Goal: Task Accomplishment & Management: Use online tool/utility

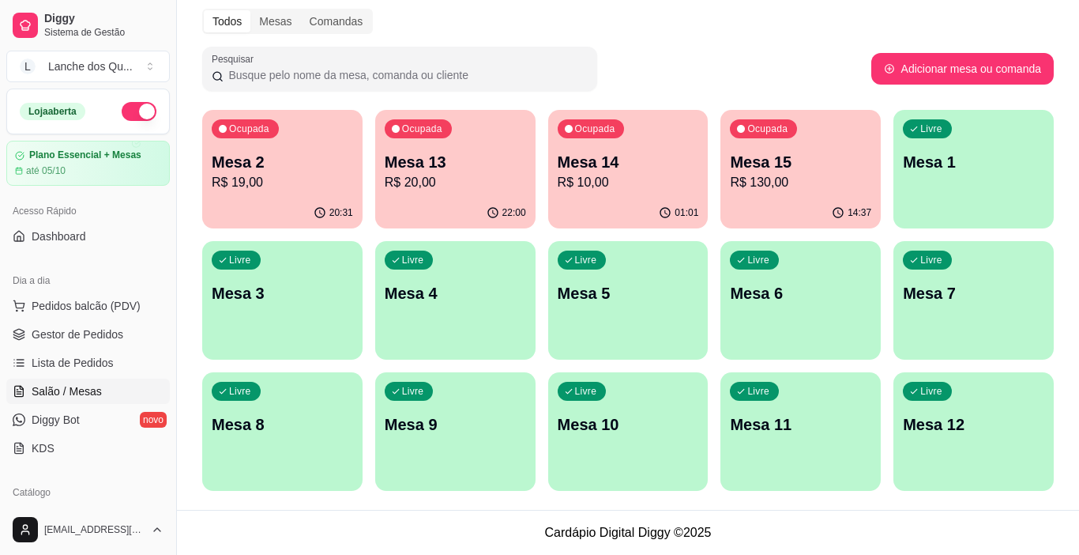
scroll to position [108, 0]
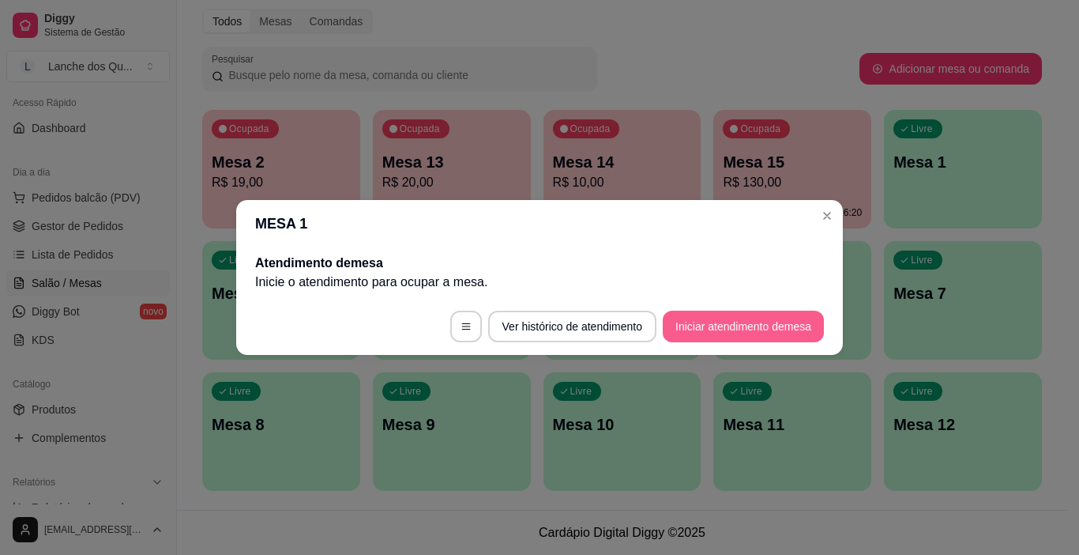
click at [738, 318] on button "Iniciar atendimento de mesa" at bounding box center [743, 326] width 161 height 32
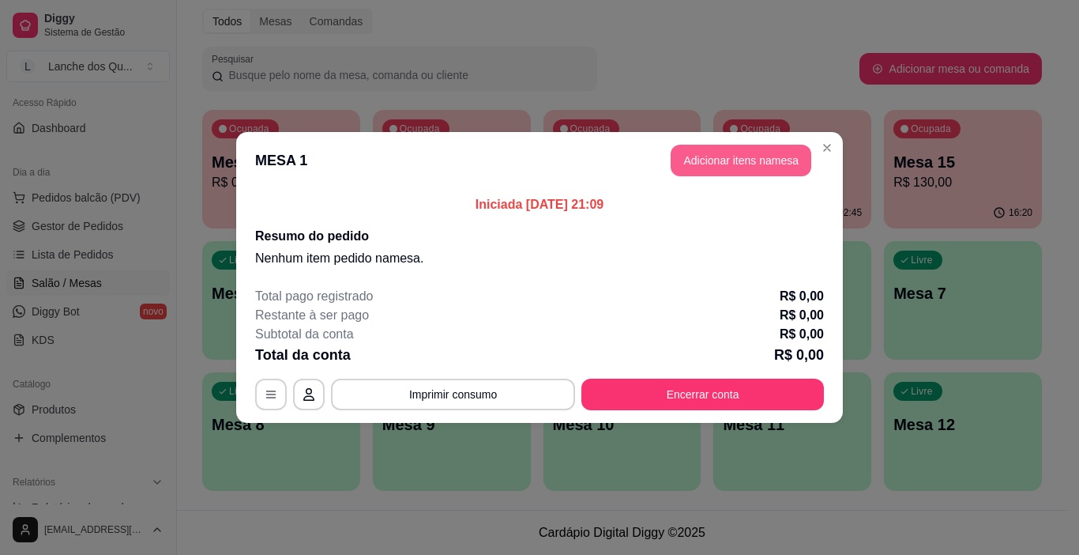
click at [712, 162] on button "Adicionar itens na mesa" at bounding box center [741, 161] width 141 height 32
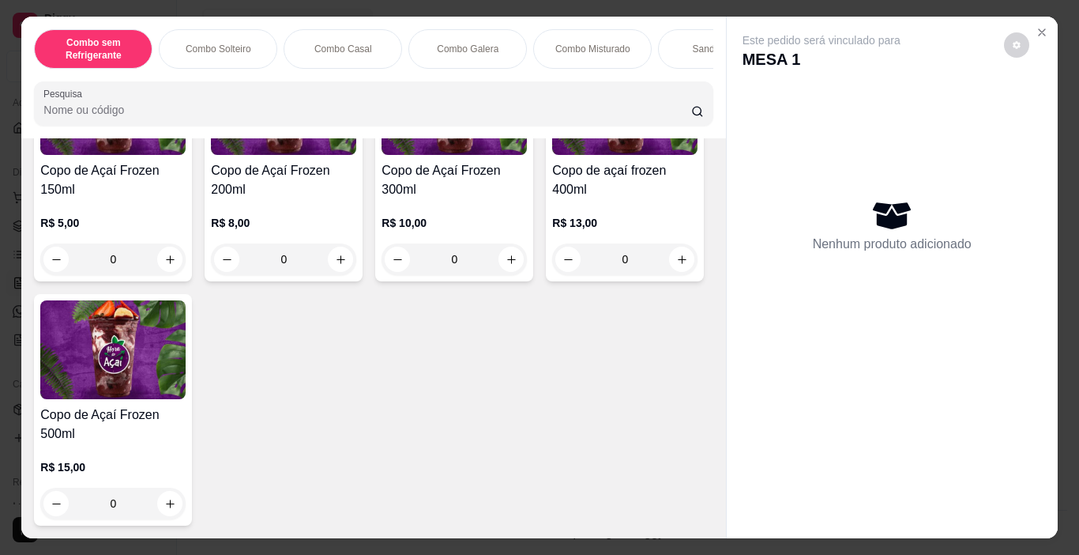
scroll to position [4977, 0]
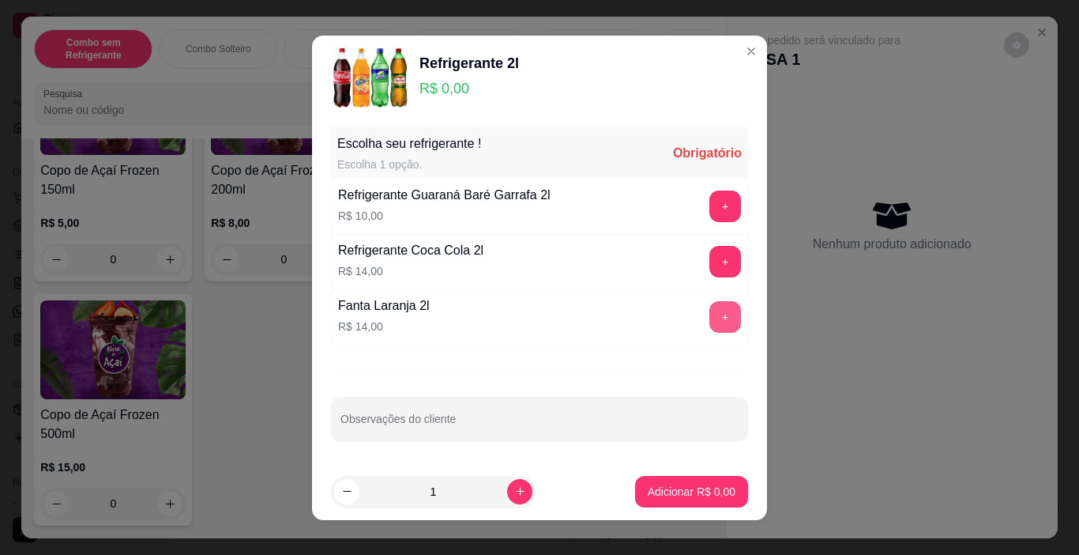
click at [720, 310] on button "+" at bounding box center [725, 317] width 32 height 32
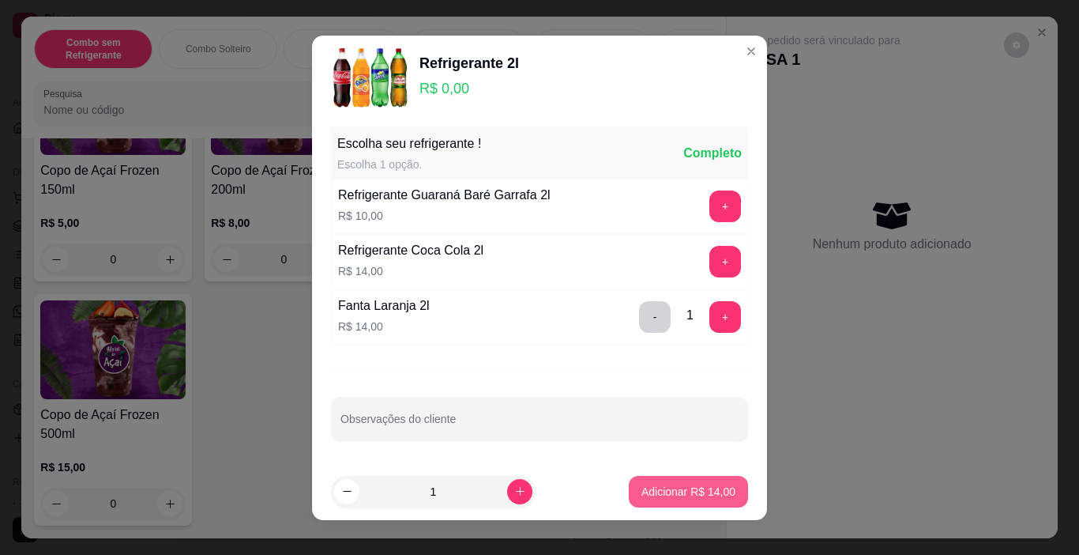
click at [690, 501] on button "Adicionar R$ 14,00" at bounding box center [688, 492] width 119 height 32
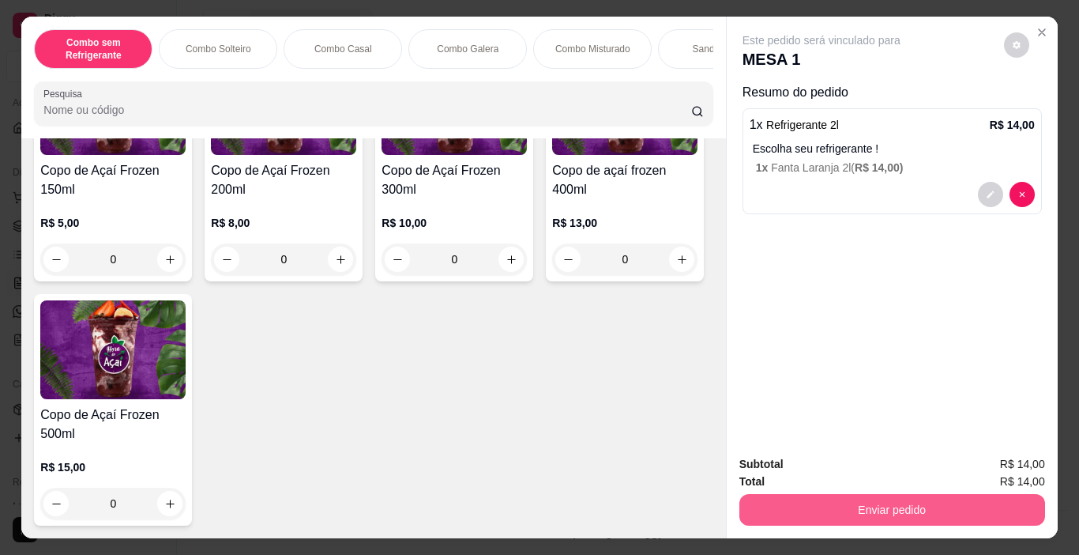
click at [864, 497] on button "Enviar pedido" at bounding box center [892, 510] width 306 height 32
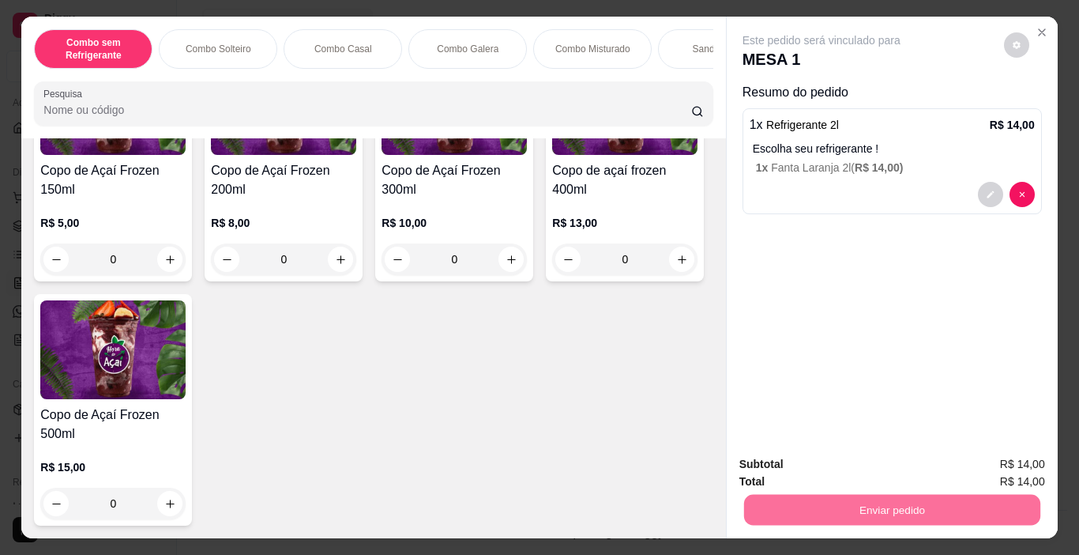
click at [1004, 458] on button "Enviar pedido" at bounding box center [1003, 465] width 89 height 30
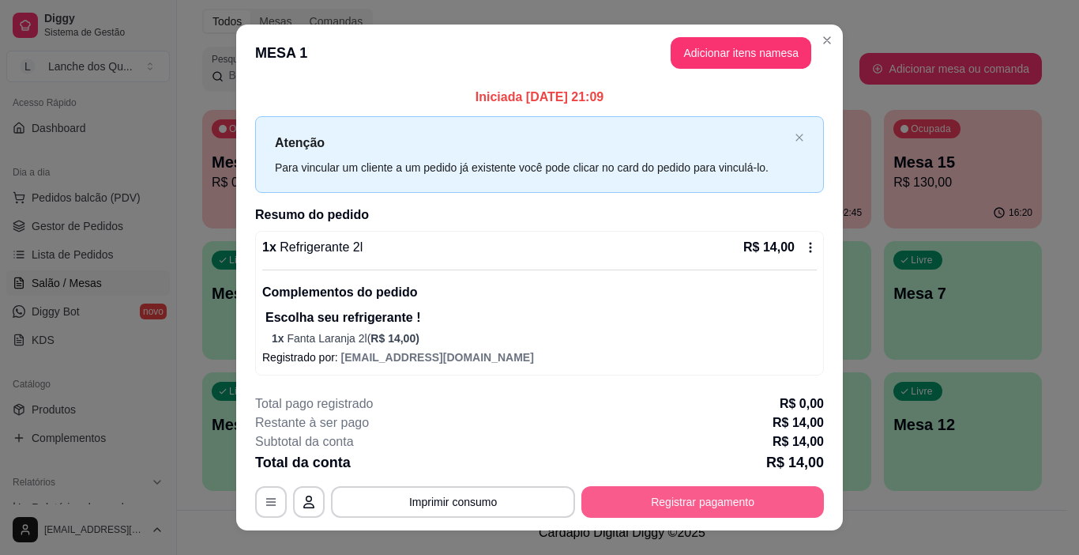
click at [684, 502] on button "Registrar pagamento" at bounding box center [702, 502] width 243 height 32
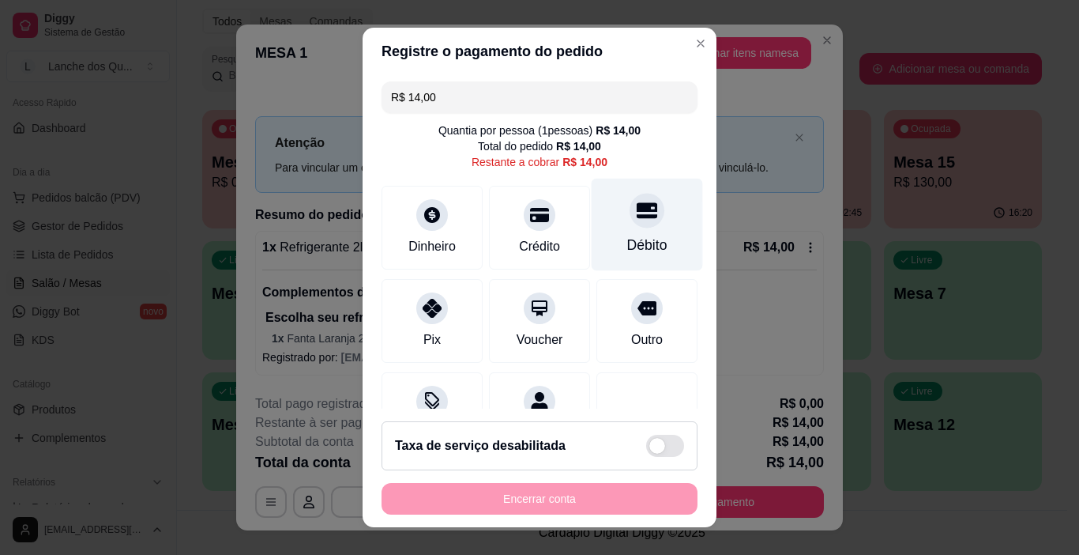
click at [636, 240] on div "Débito" at bounding box center [647, 245] width 40 height 21
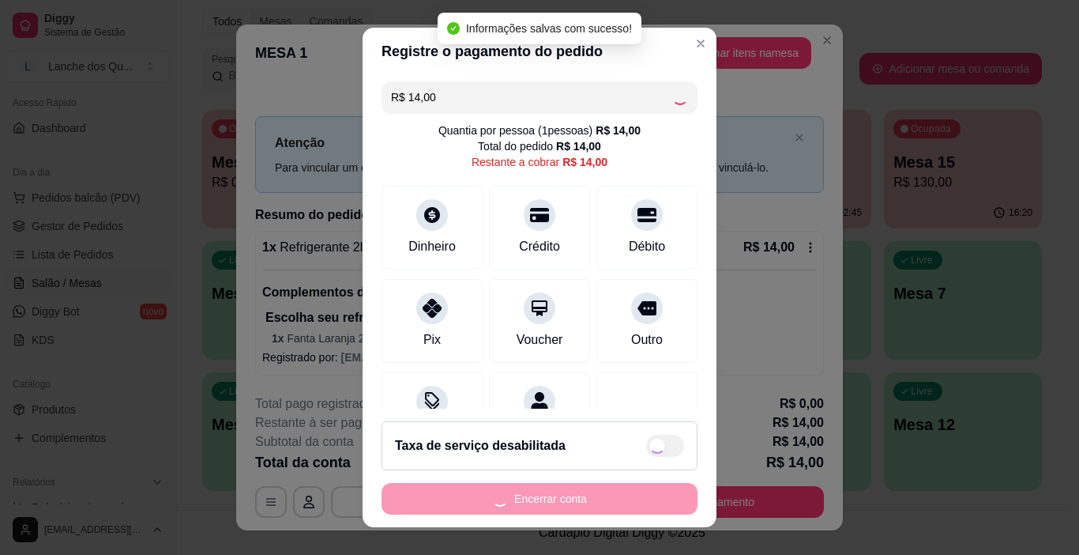
type input "R$ 0,00"
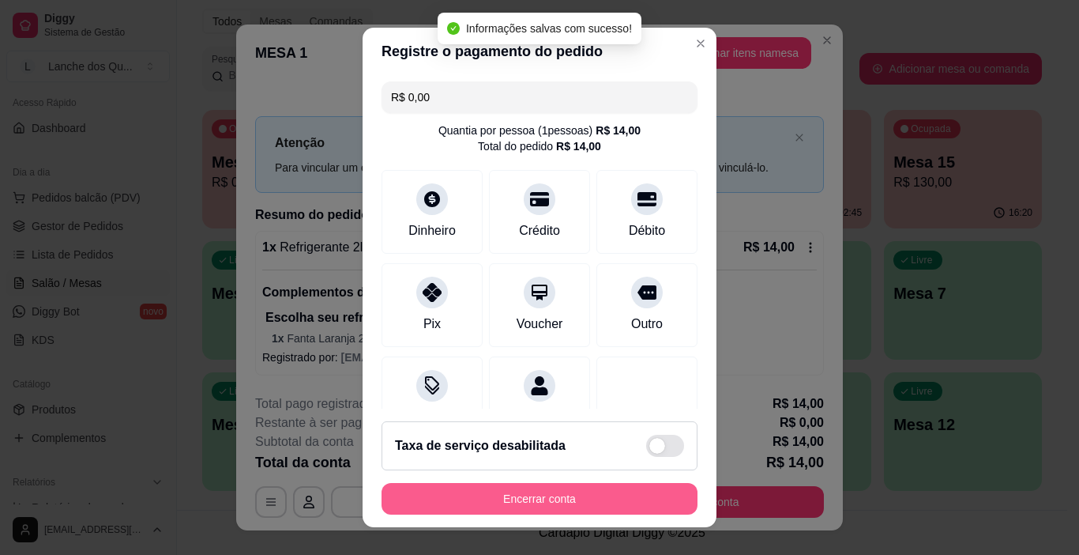
click at [540, 500] on button "Encerrar conta" at bounding box center [540, 499] width 316 height 32
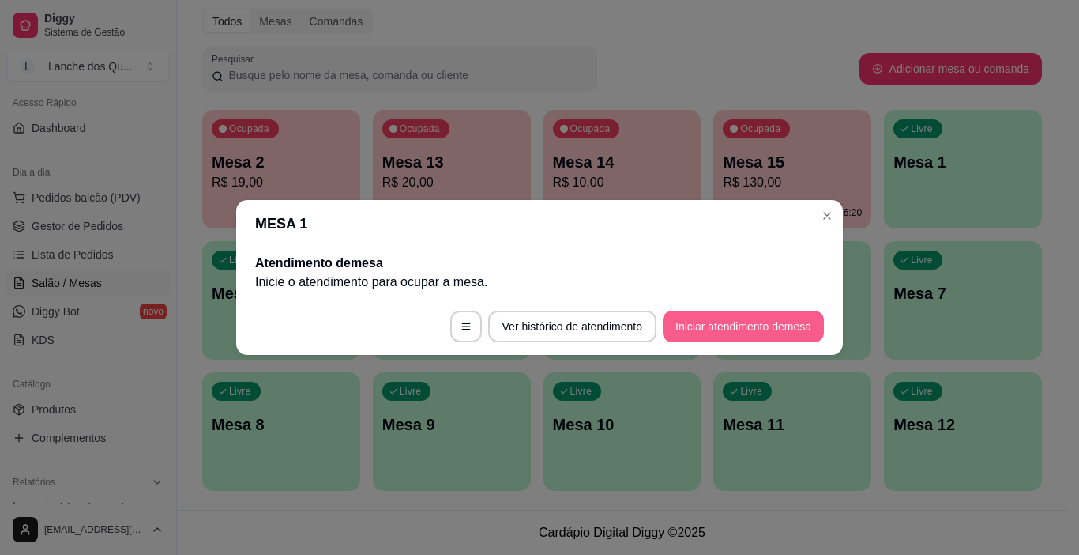
click at [738, 325] on button "Iniciar atendimento de mesa" at bounding box center [743, 326] width 161 height 32
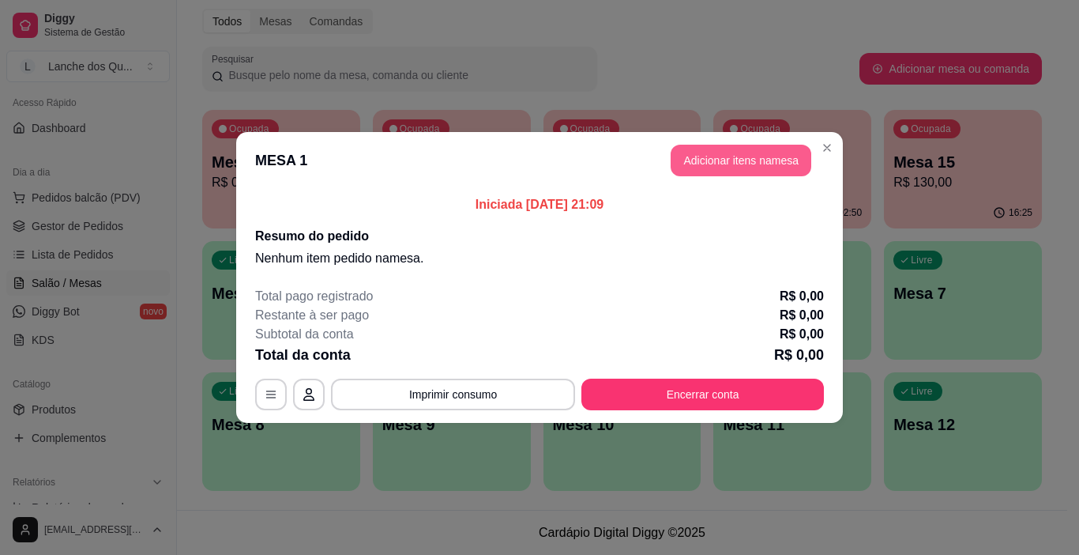
click at [751, 169] on button "Adicionar itens na mesa" at bounding box center [741, 161] width 141 height 32
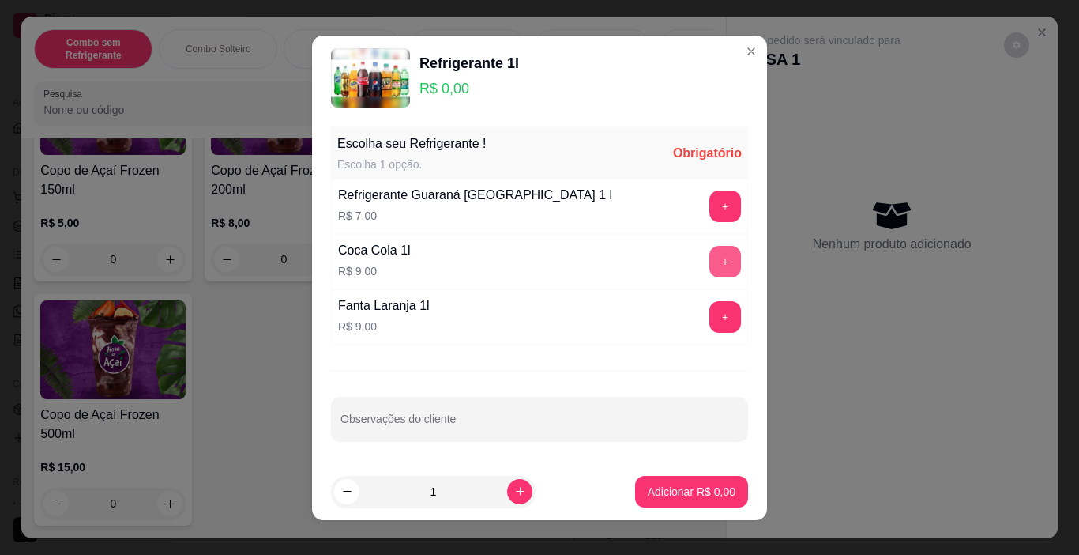
click at [716, 262] on button "+" at bounding box center [725, 262] width 32 height 32
click at [679, 492] on p "Adicionar R$ 9,00" at bounding box center [692, 492] width 88 height 16
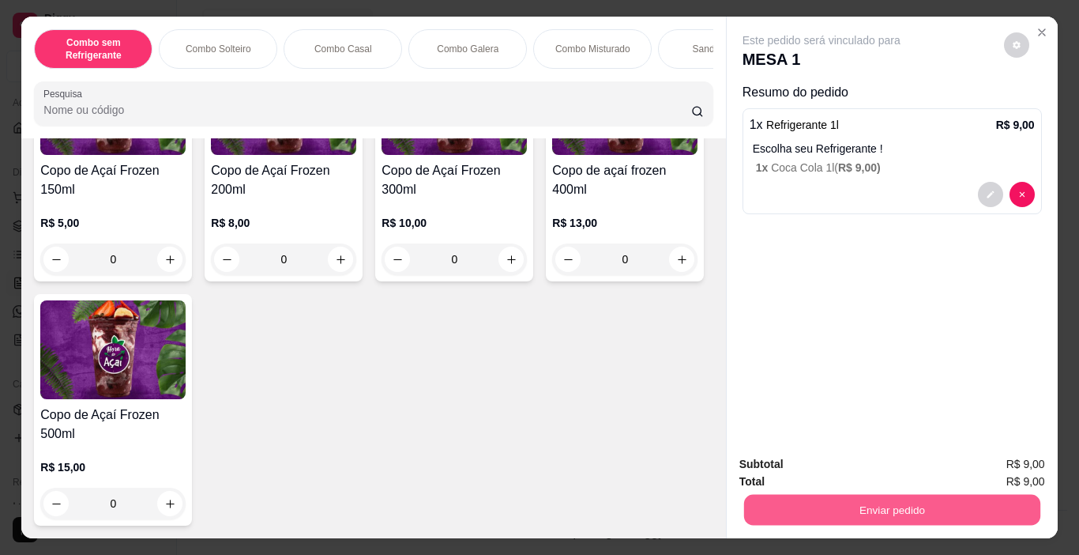
click at [822, 498] on button "Enviar pedido" at bounding box center [891, 510] width 296 height 31
click at [995, 467] on button "Enviar pedido" at bounding box center [1003, 465] width 89 height 30
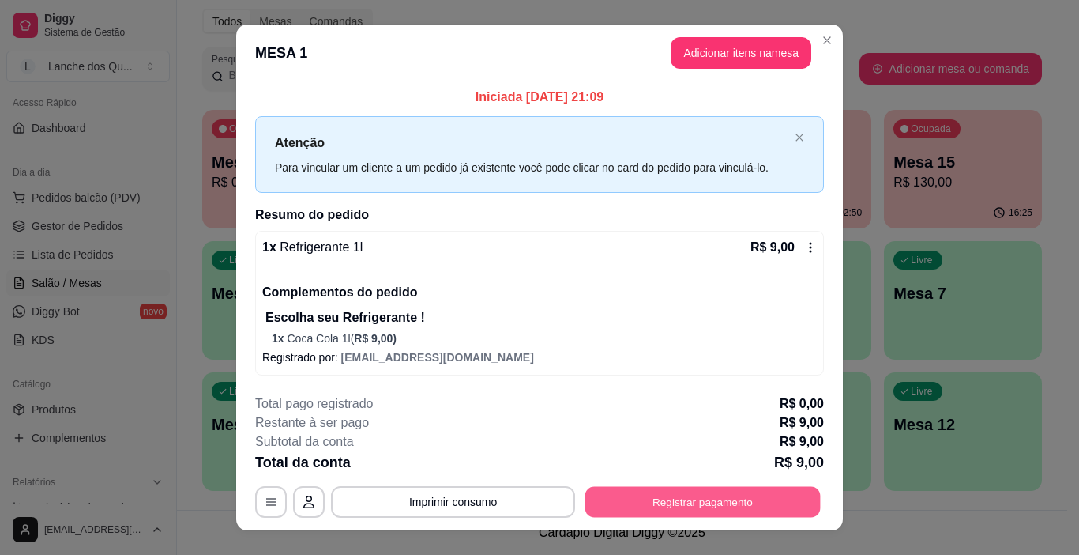
click at [677, 499] on button "Registrar pagamento" at bounding box center [702, 502] width 235 height 31
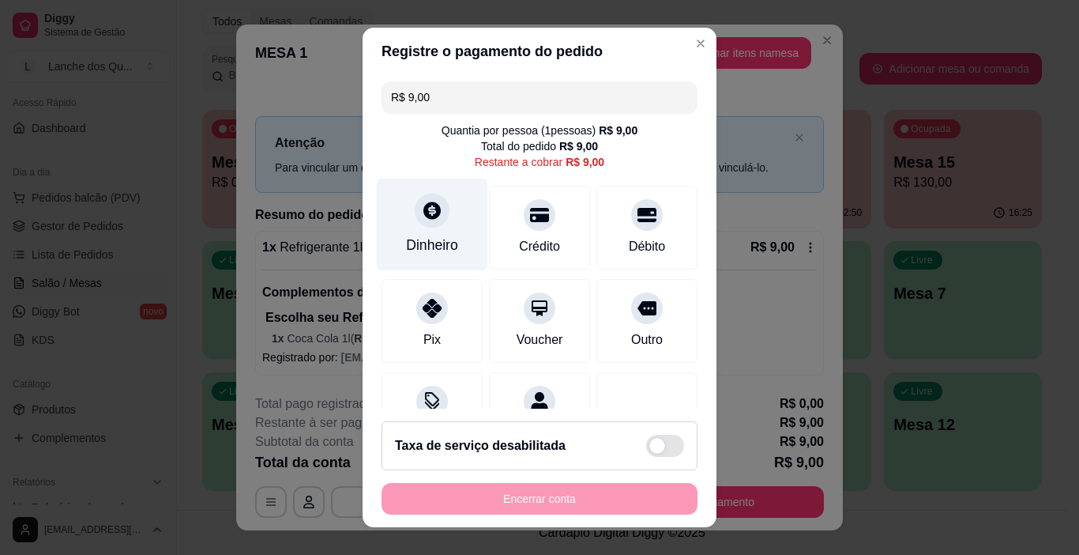
click at [427, 228] on div "Dinheiro" at bounding box center [432, 225] width 111 height 92
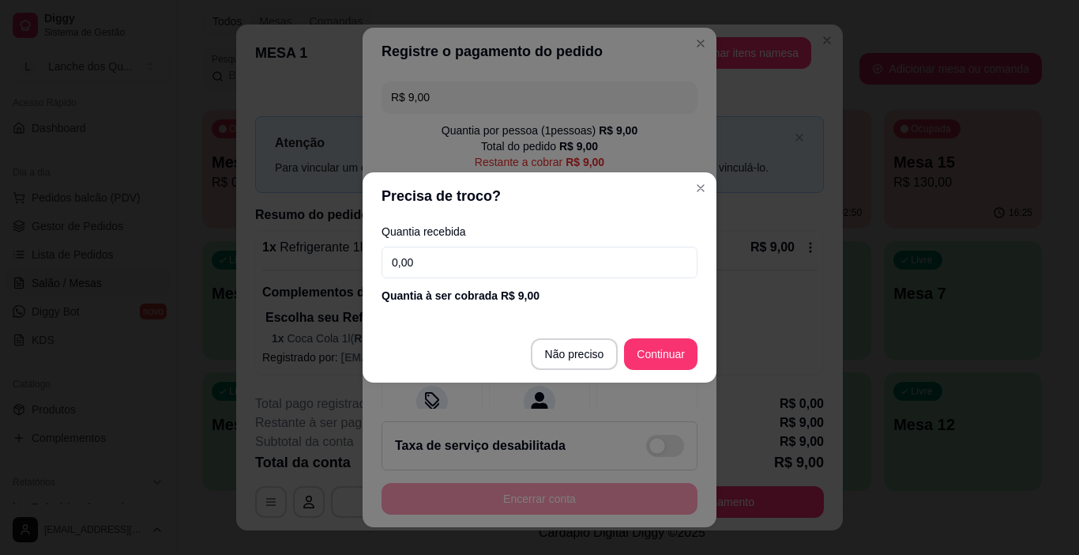
click at [423, 256] on input "0,00" at bounding box center [540, 262] width 316 height 32
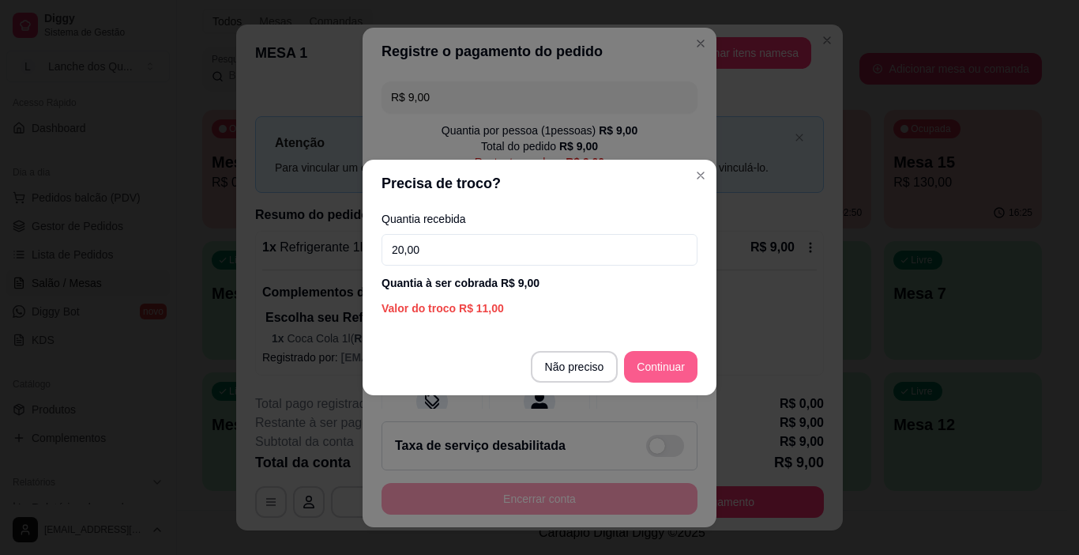
type input "20,00"
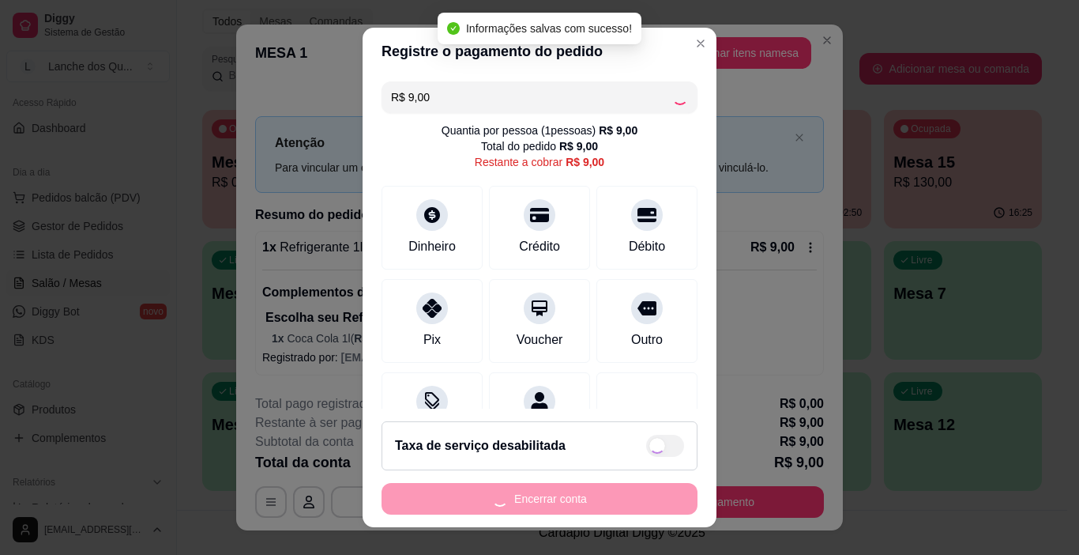
type input "R$ 0,00"
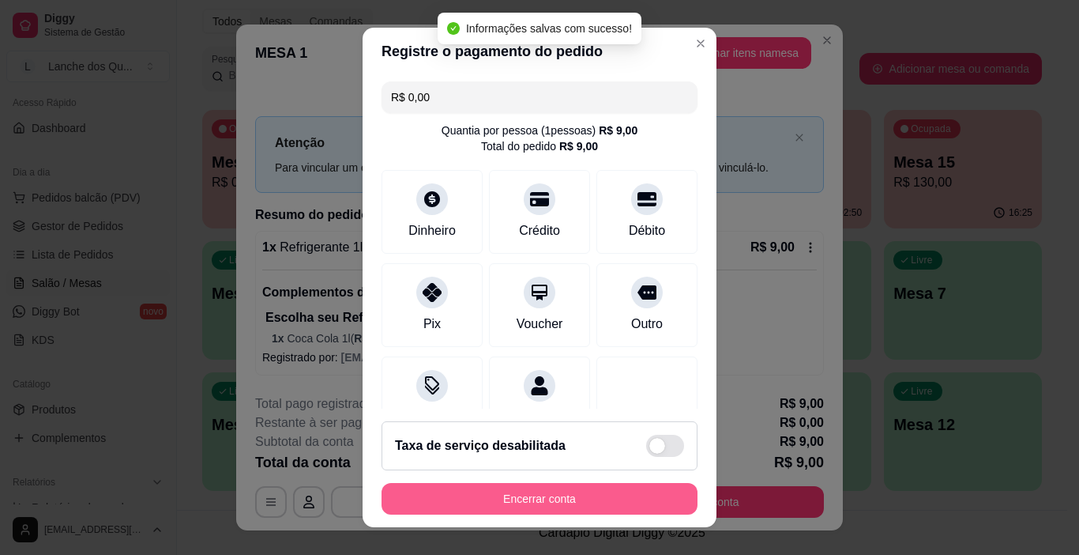
click at [543, 502] on button "Encerrar conta" at bounding box center [540, 499] width 316 height 32
